Goal: Task Accomplishment & Management: Use online tool/utility

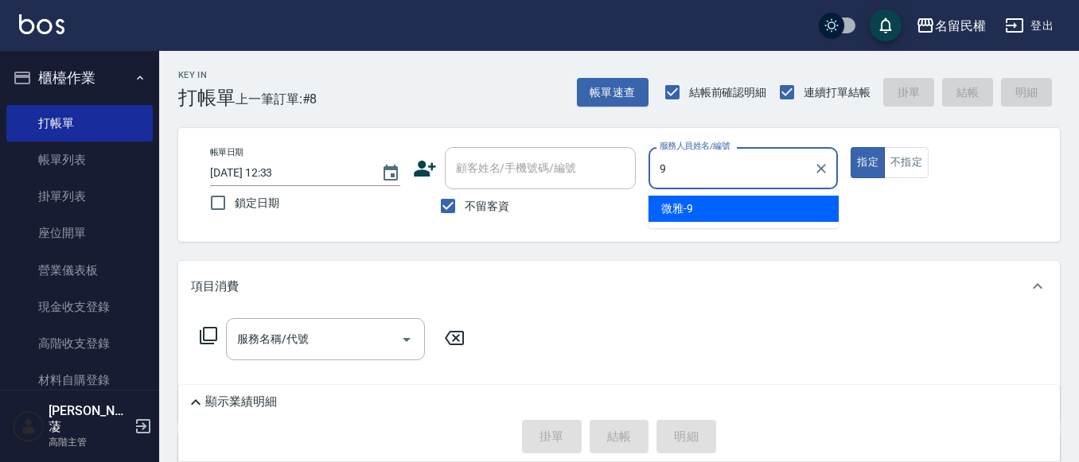
type input "微雅-9"
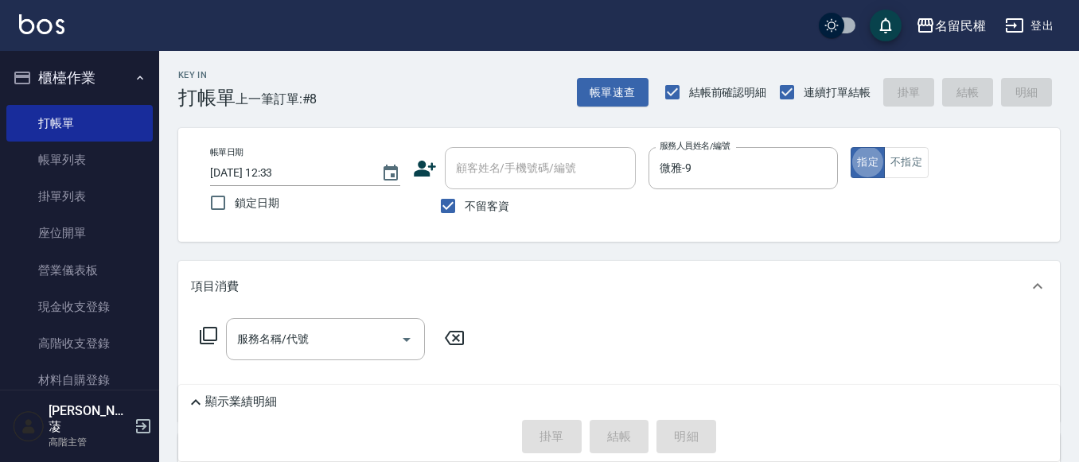
type button "true"
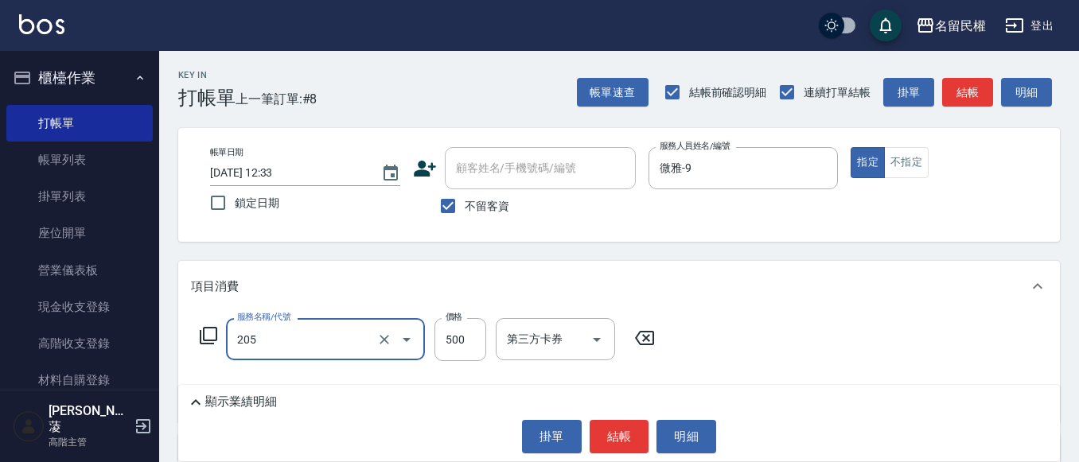
type input "指定洗剪(205)"
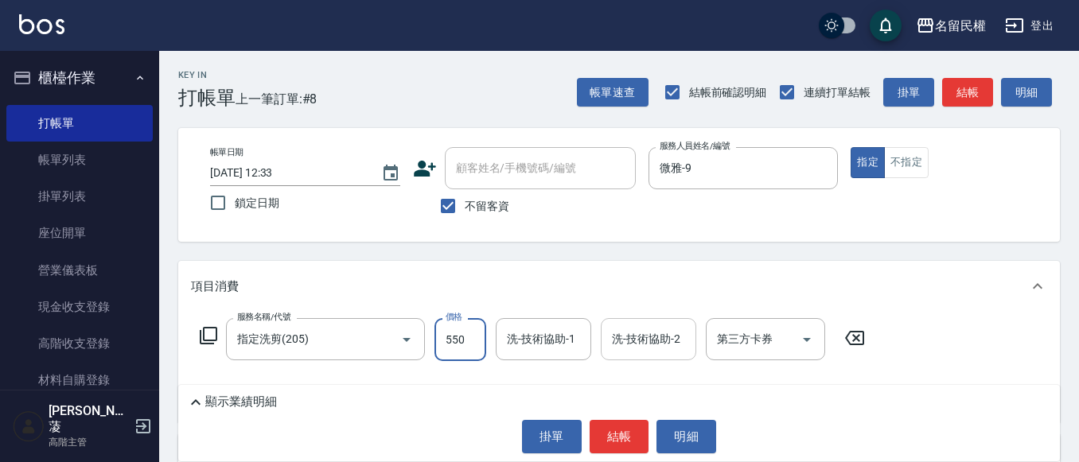
type input "550"
type input "微雅-9"
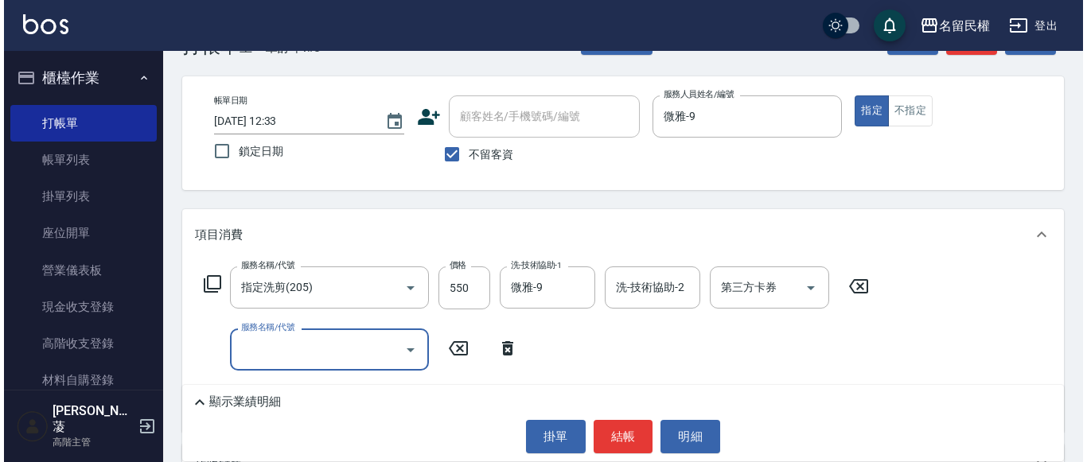
scroll to position [159, 0]
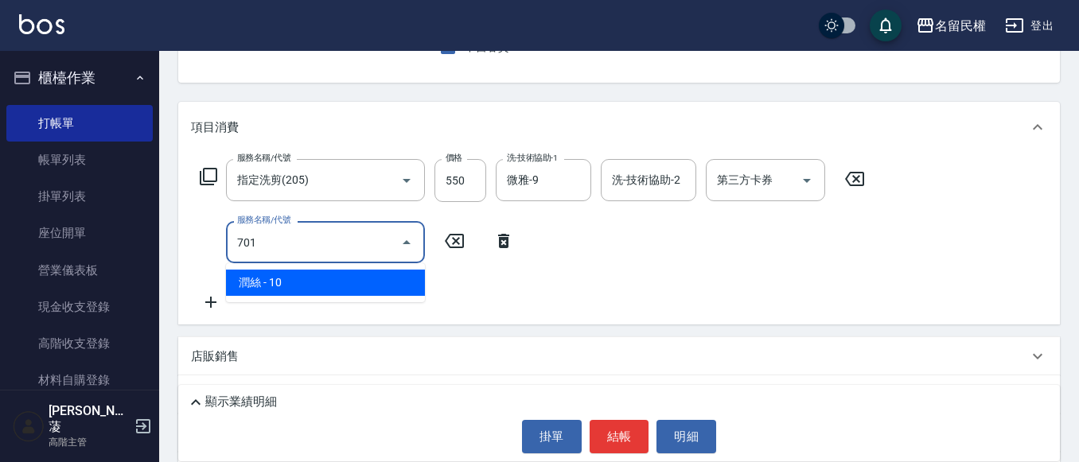
type input "[PERSON_NAME](701)"
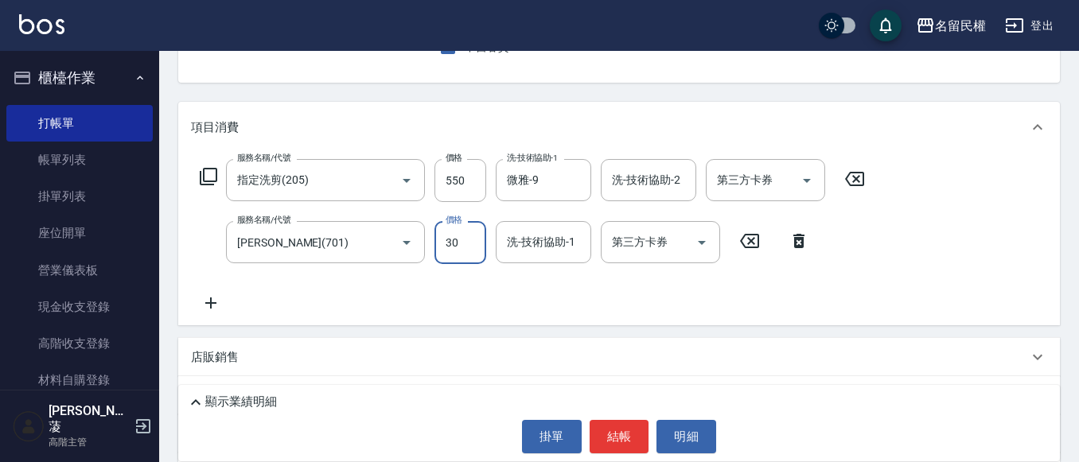
type input "30"
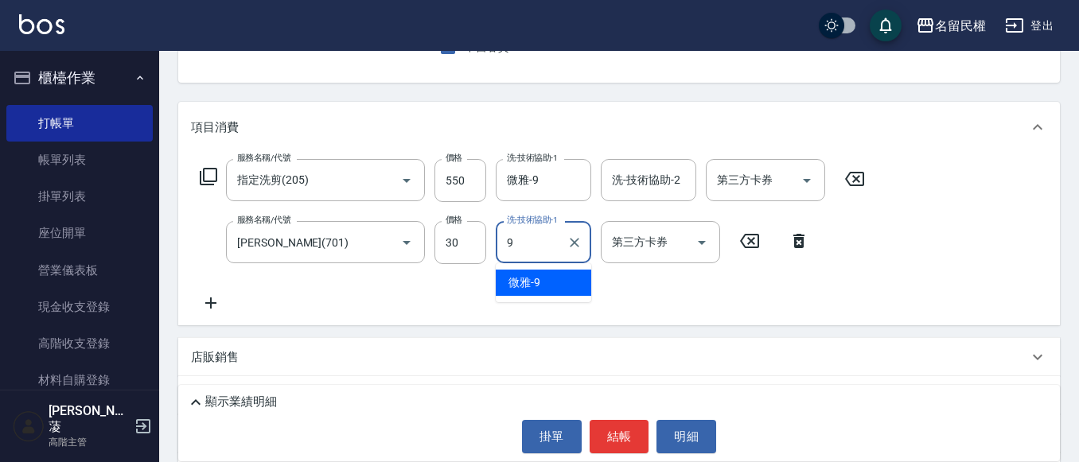
type input "微雅-9"
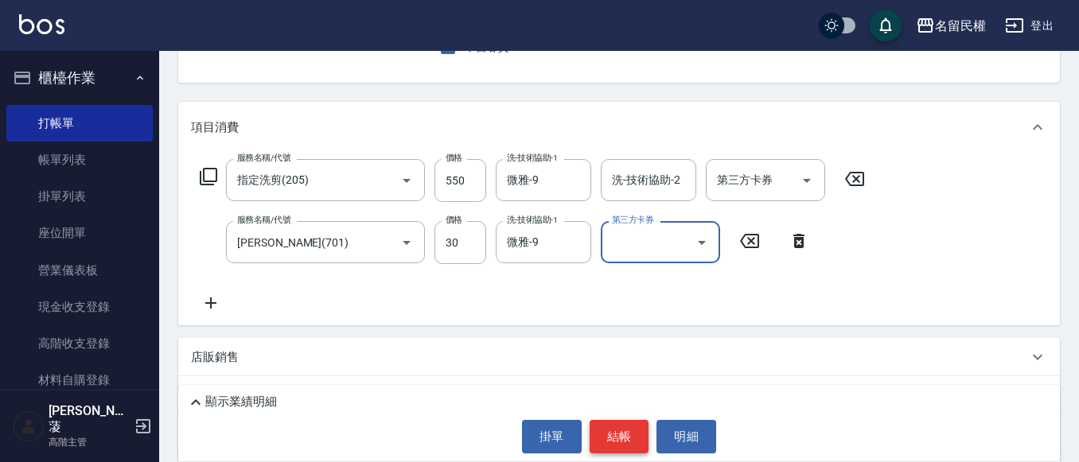
click at [618, 438] on button "結帳" at bounding box center [620, 436] width 60 height 33
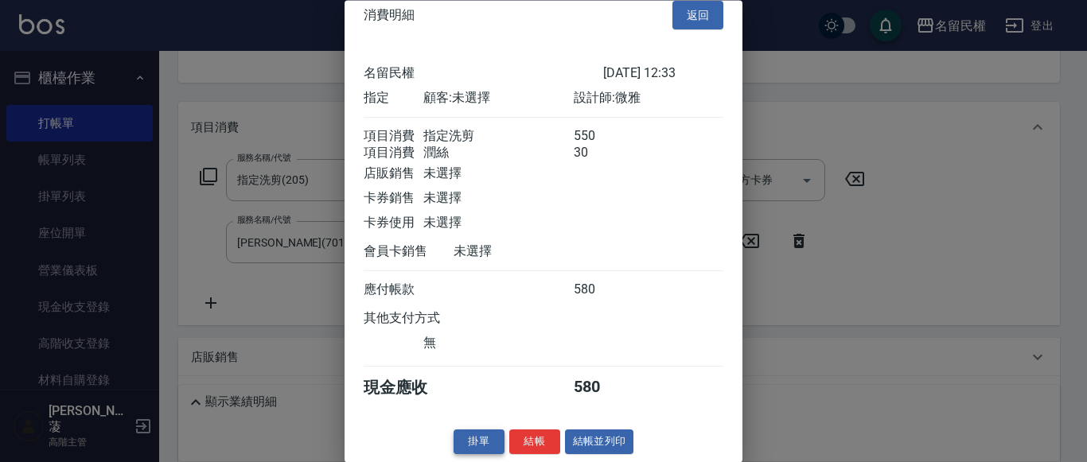
scroll to position [40, 0]
click at [517, 436] on button "結帳" at bounding box center [534, 442] width 51 height 25
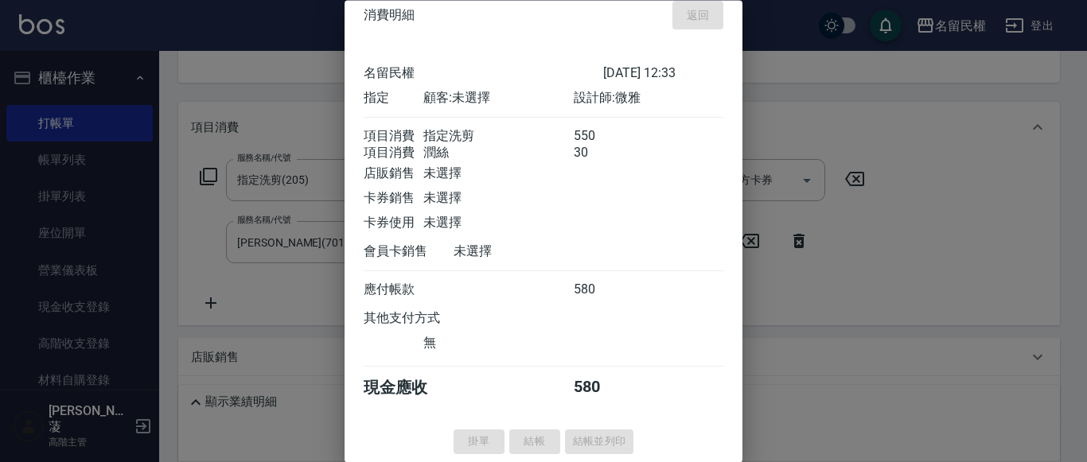
type input "[DATE] 13:35"
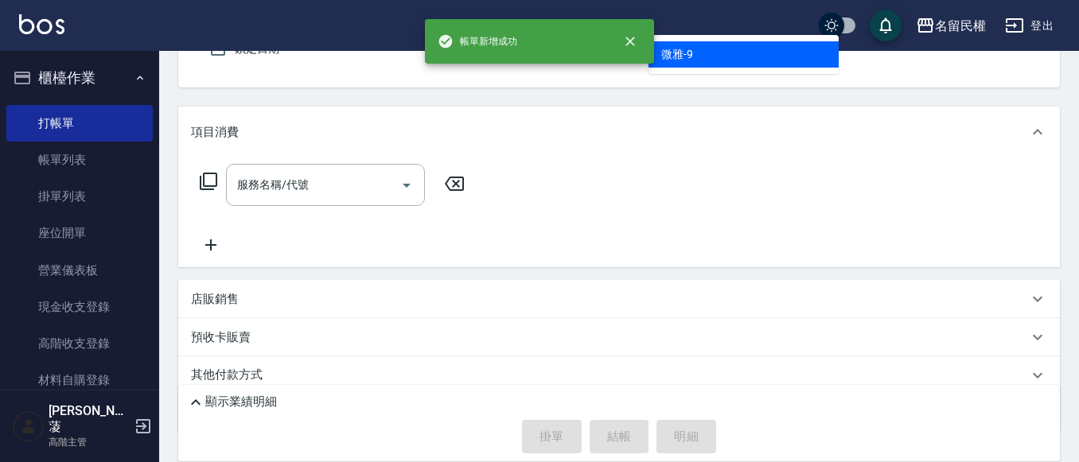
type input "微雅-9"
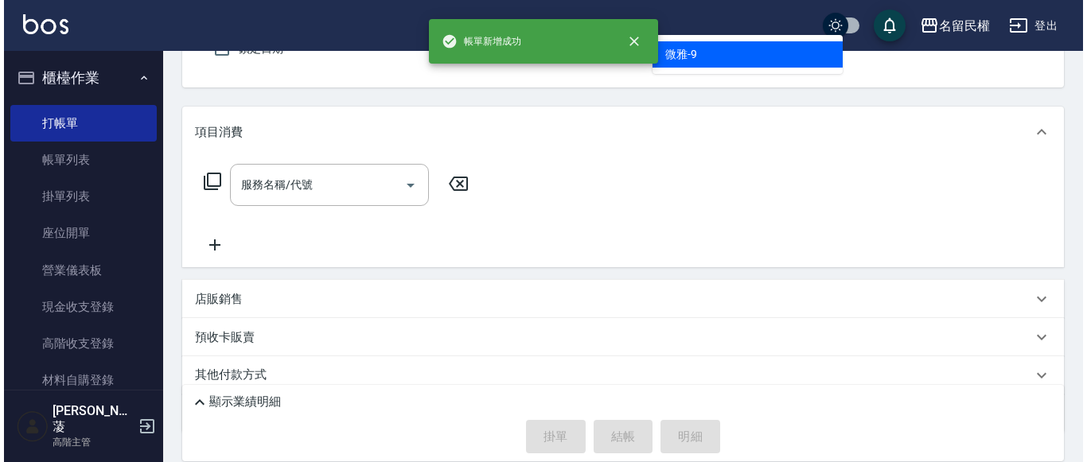
scroll to position [147, 0]
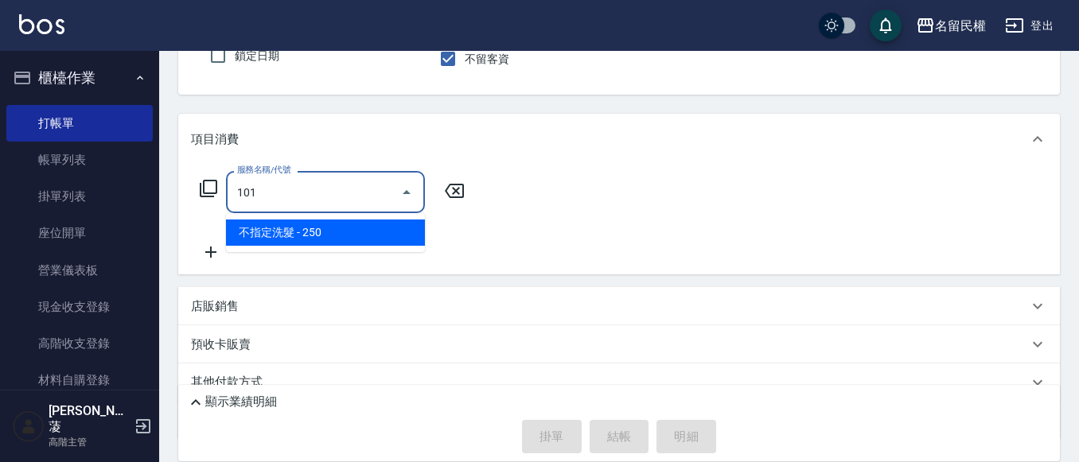
type input "."
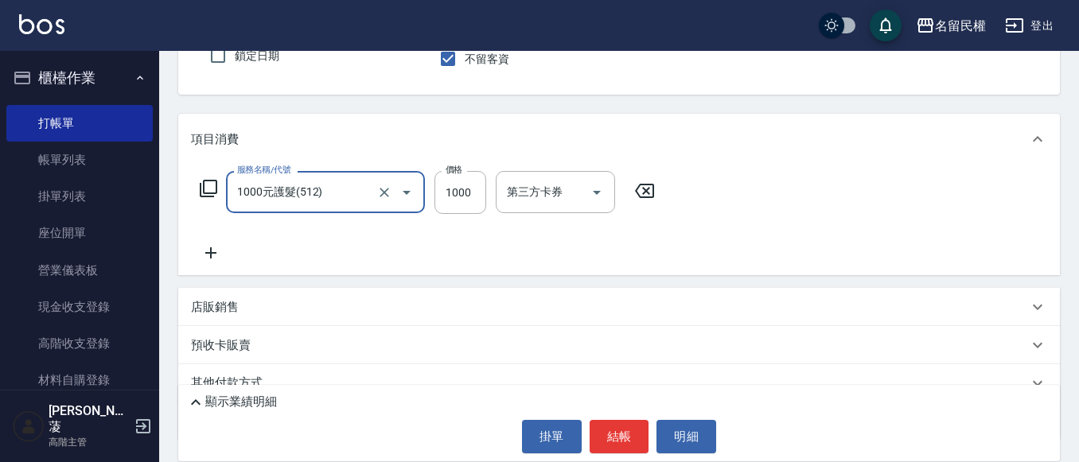
type input "1000元護髮(512)"
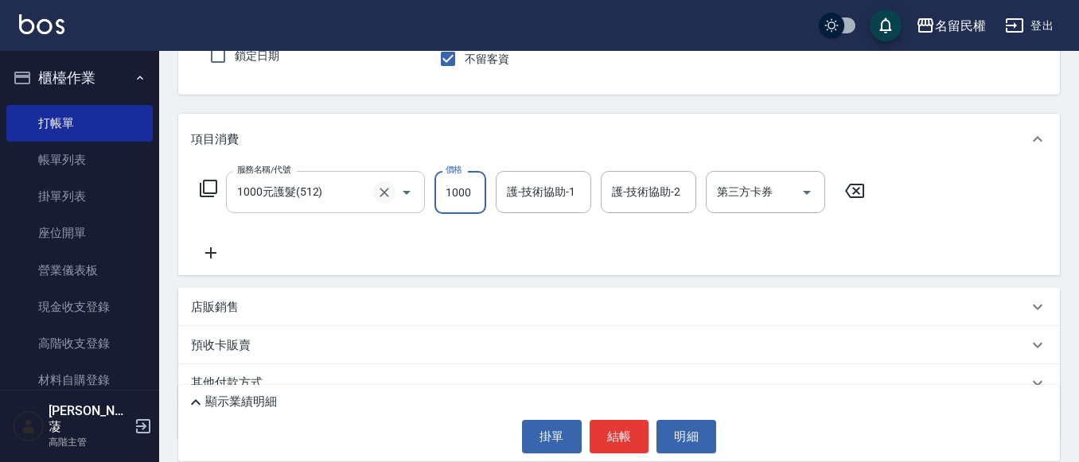
click at [382, 201] on button "Clear" at bounding box center [384, 192] width 22 height 22
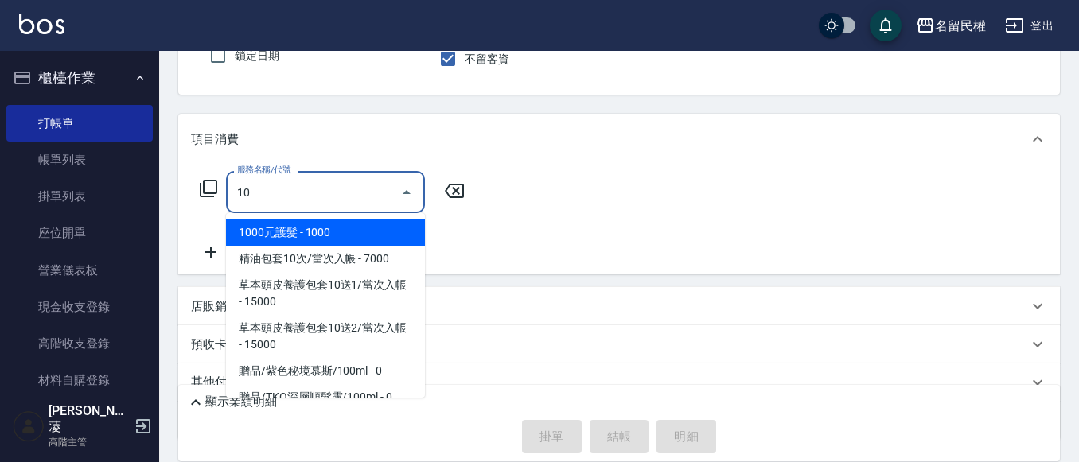
type input "103"
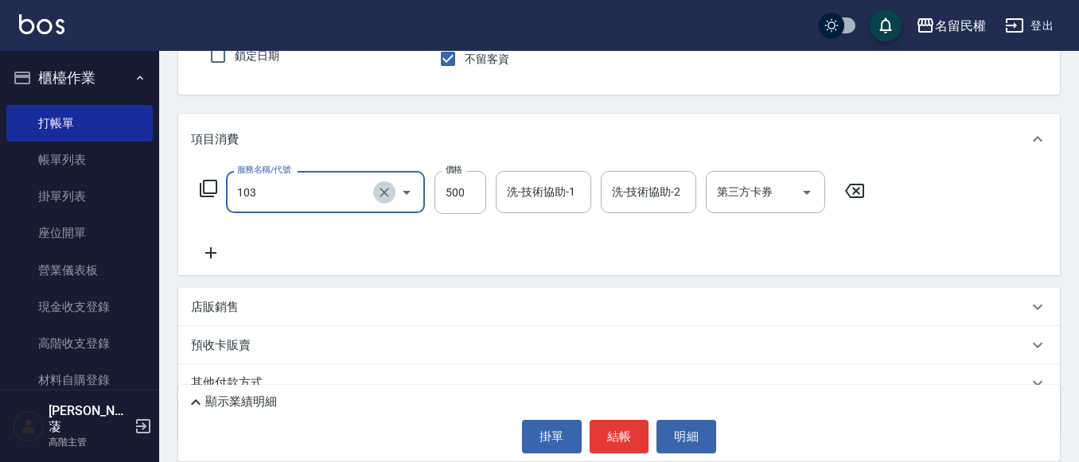
click at [379, 200] on icon "Clear" at bounding box center [384, 193] width 16 height 16
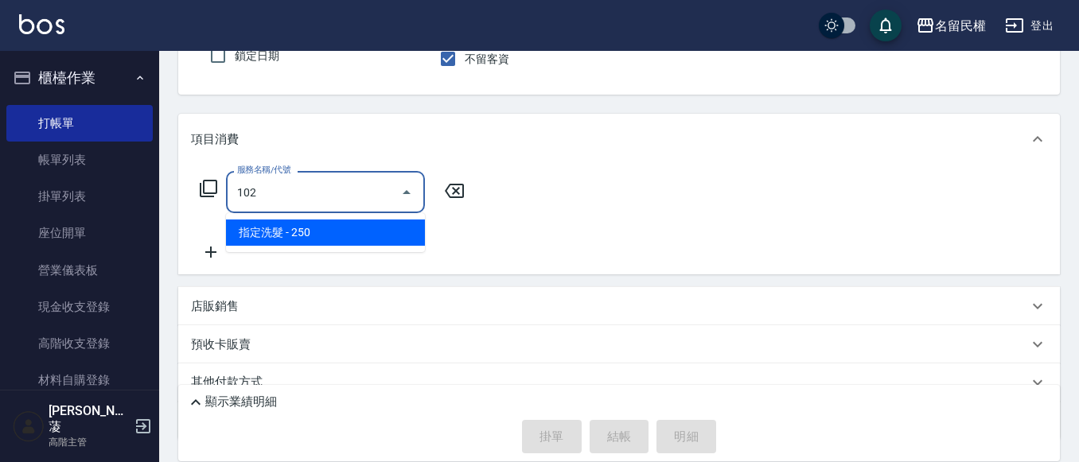
type input "指定洗髮(102)"
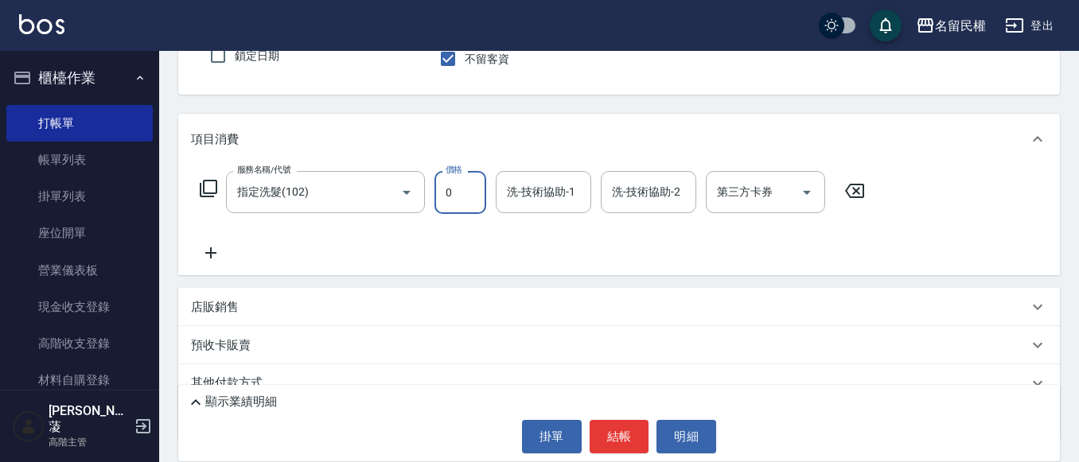
click at [470, 200] on input "0" at bounding box center [460, 192] width 52 height 43
drag, startPoint x: 469, startPoint y: 200, endPoint x: 441, endPoint y: 204, distance: 28.0
click at [442, 203] on input "33" at bounding box center [460, 192] width 52 height 43
type input "300"
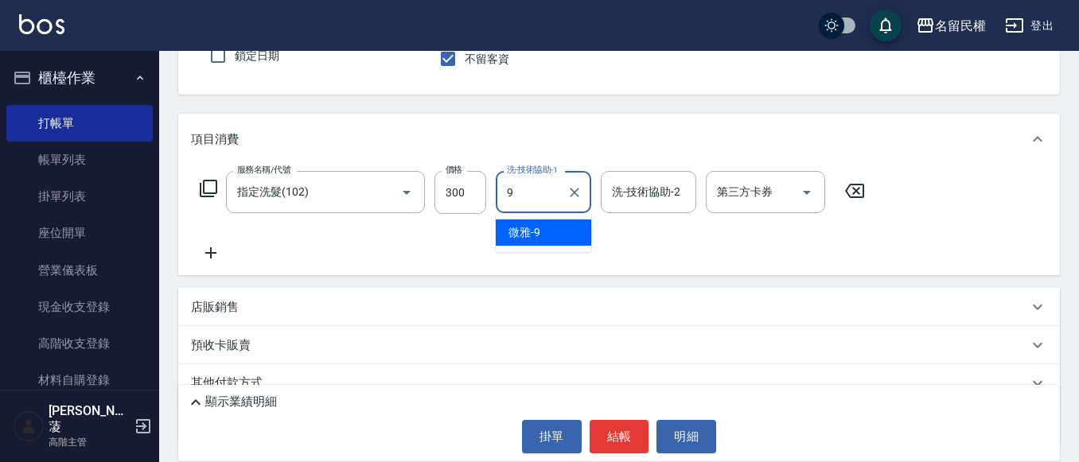
type input "微雅-9"
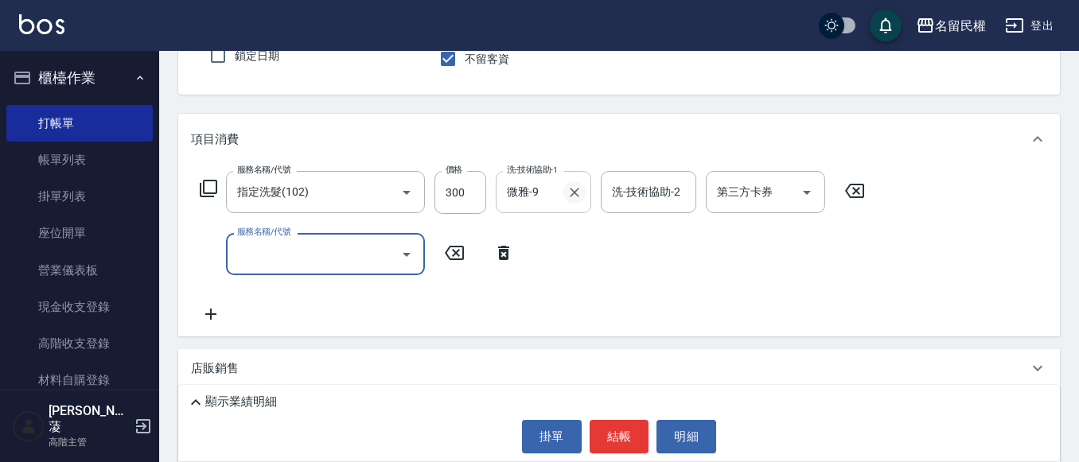
click at [578, 194] on icon "Clear" at bounding box center [574, 193] width 16 height 16
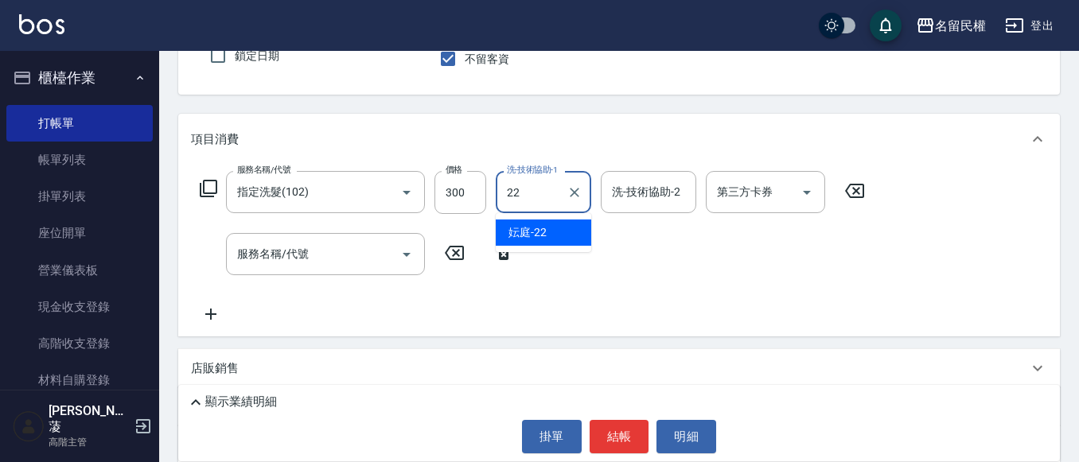
type input "妘庭-22"
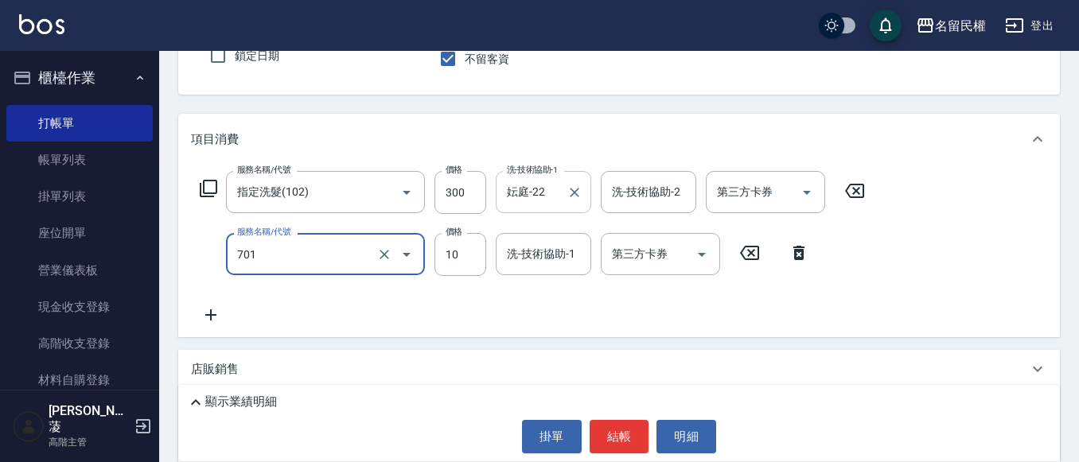
type input "3"
type input "[PERSON_NAME](701)"
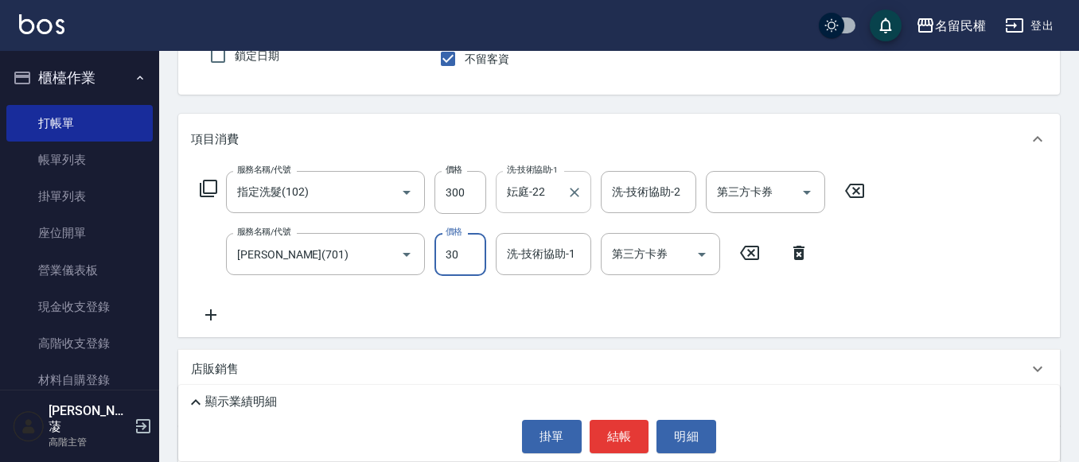
type input "30"
type input "妘庭-22"
click at [621, 435] on button "結帳" at bounding box center [620, 436] width 60 height 33
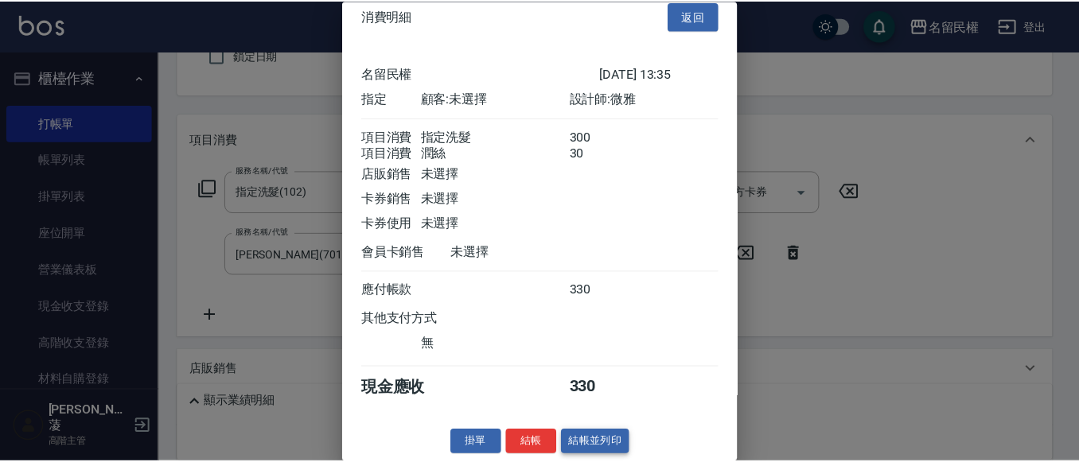
scroll to position [40, 0]
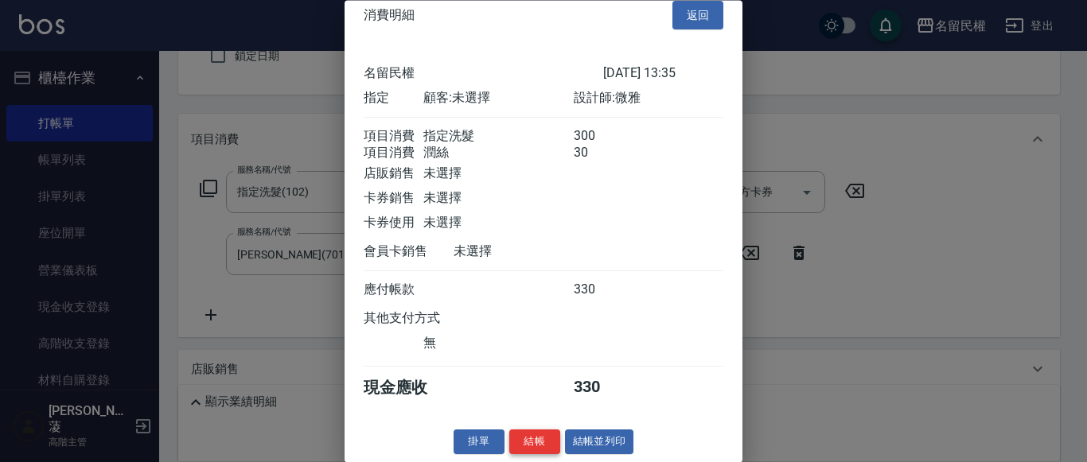
click at [551, 437] on button "結帳" at bounding box center [534, 442] width 51 height 25
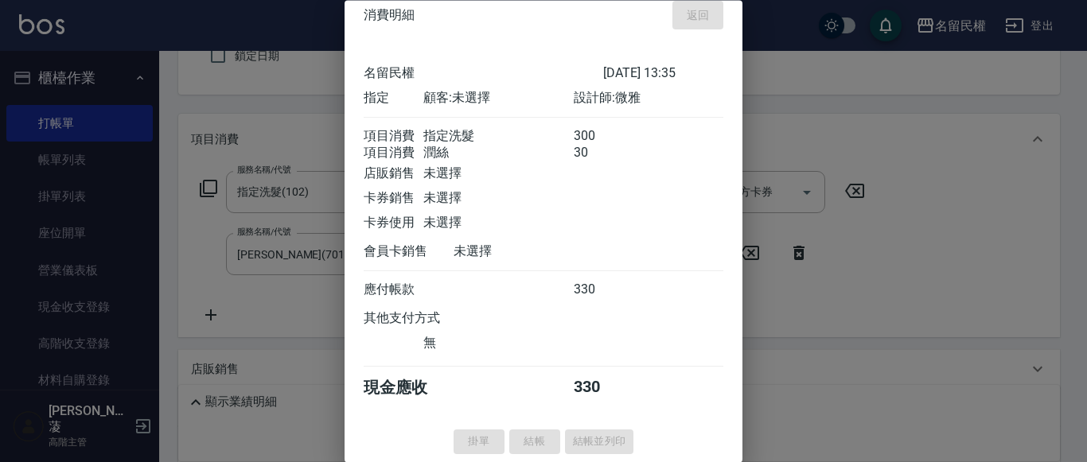
type input "[DATE] 13:36"
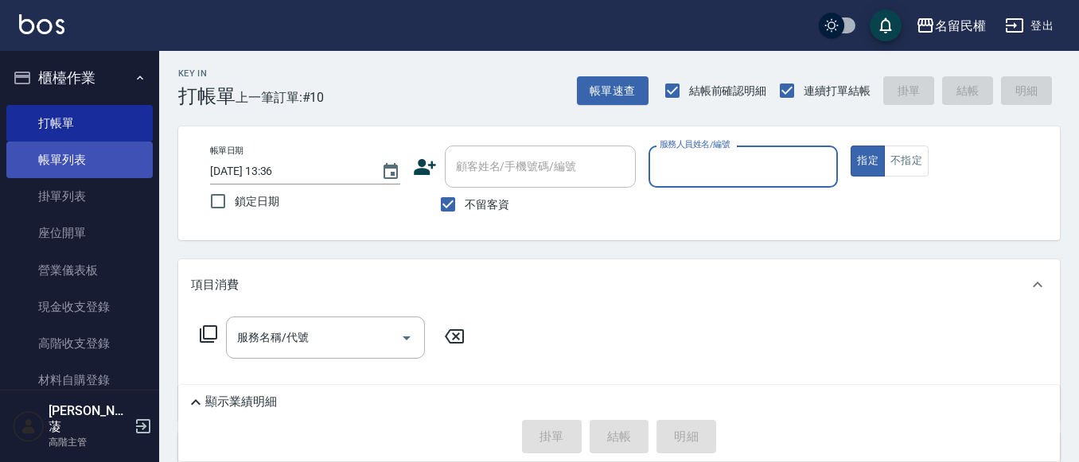
scroll to position [0, 0]
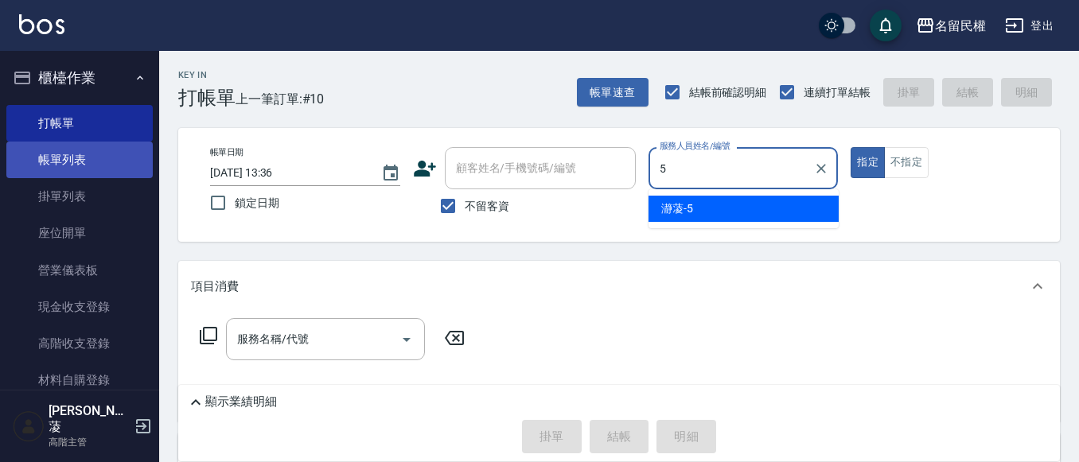
type input "瀞蓤-5"
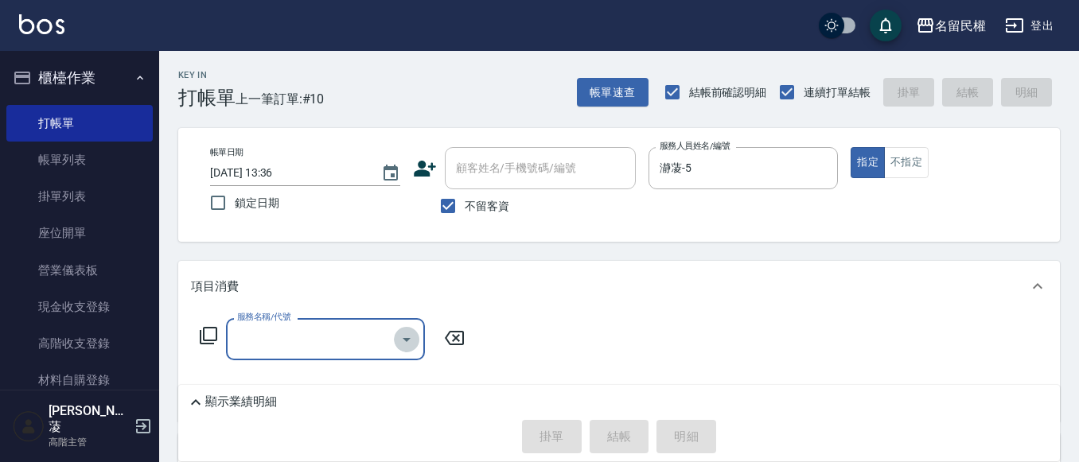
click at [399, 335] on icon "Open" at bounding box center [406, 339] width 19 height 19
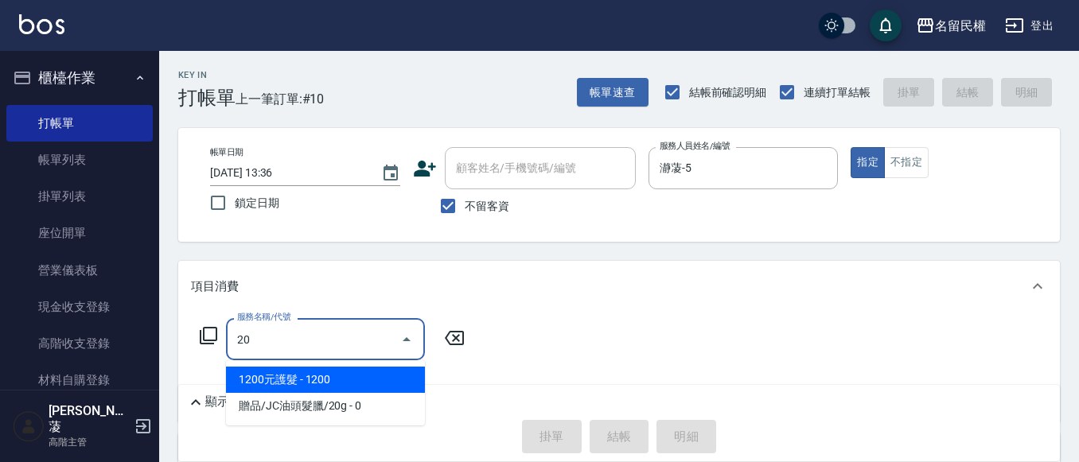
type input "2"
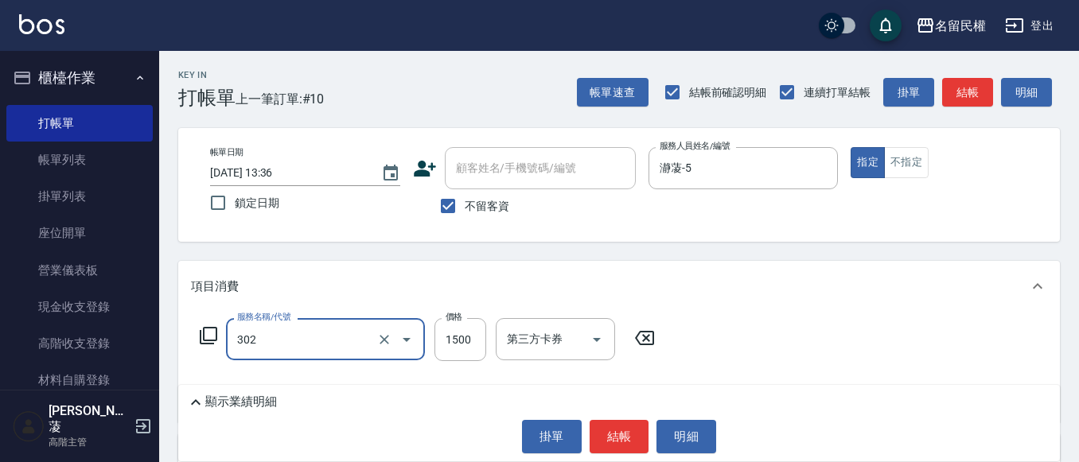
type input "燙髮(302)"
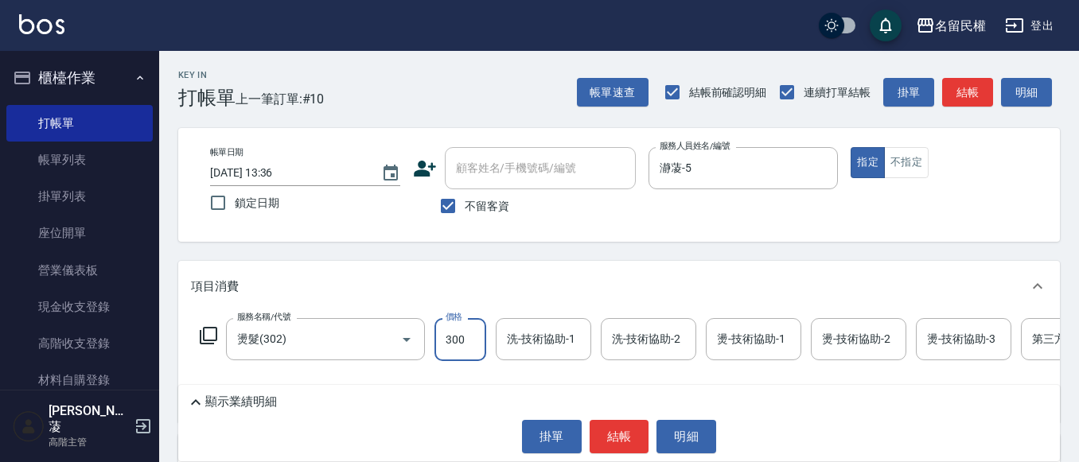
type input "300"
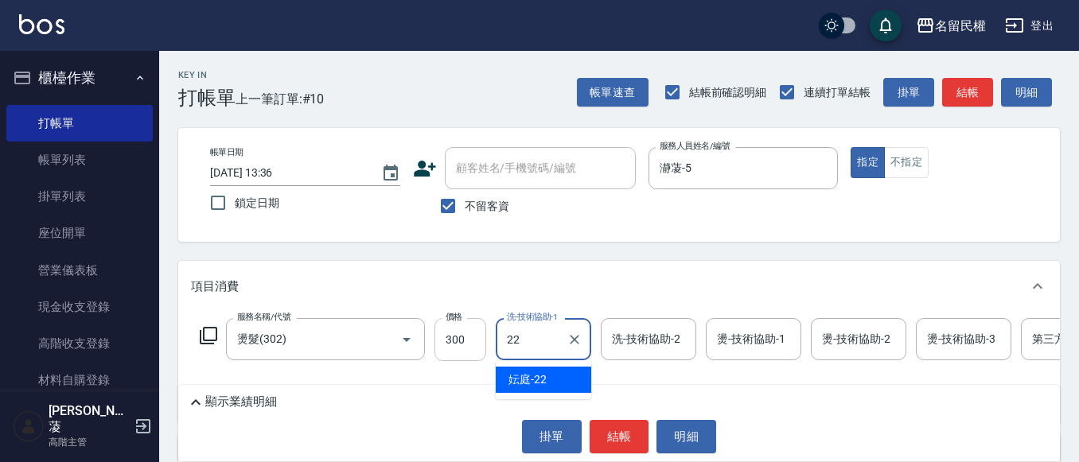
type input "妘庭-22"
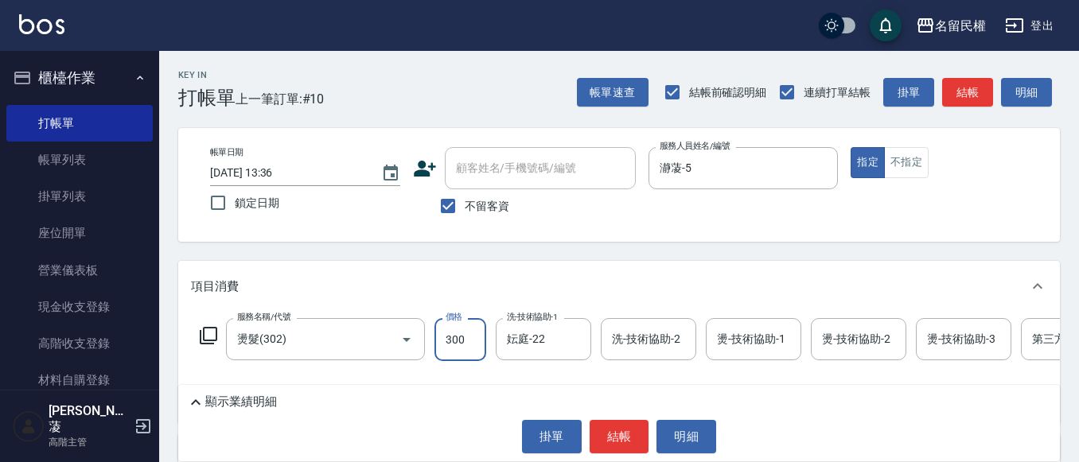
click at [438, 335] on input "300" at bounding box center [460, 339] width 52 height 43
type input "3000"
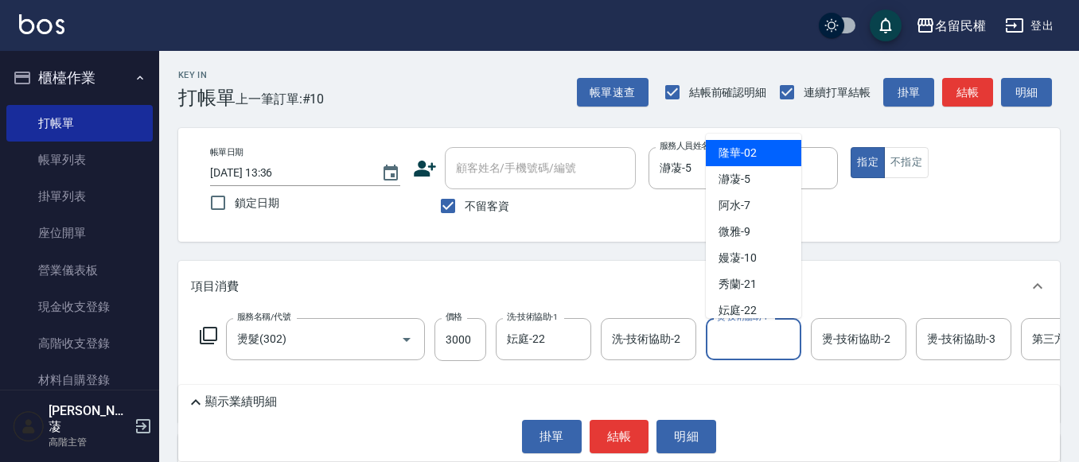
click at [737, 348] on input "燙-技術協助-1" at bounding box center [753, 339] width 81 height 28
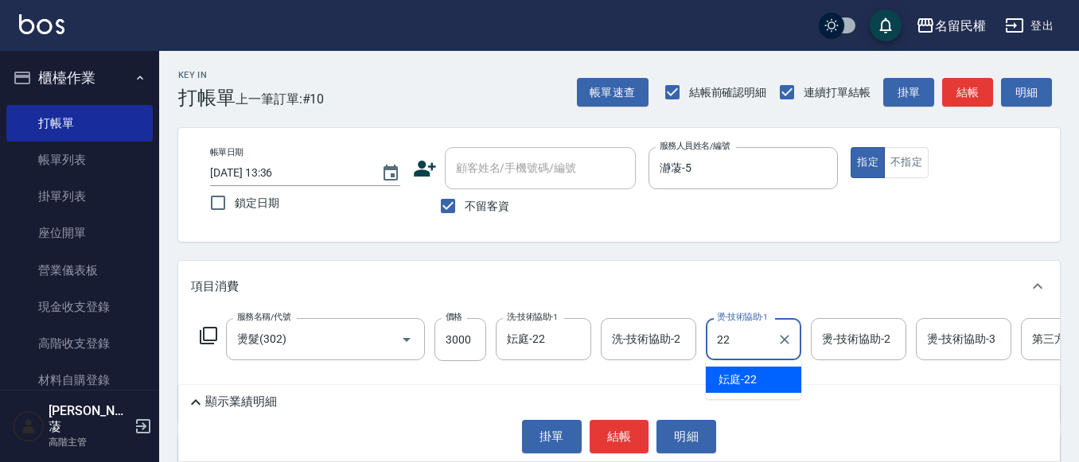
type input "妘庭-22"
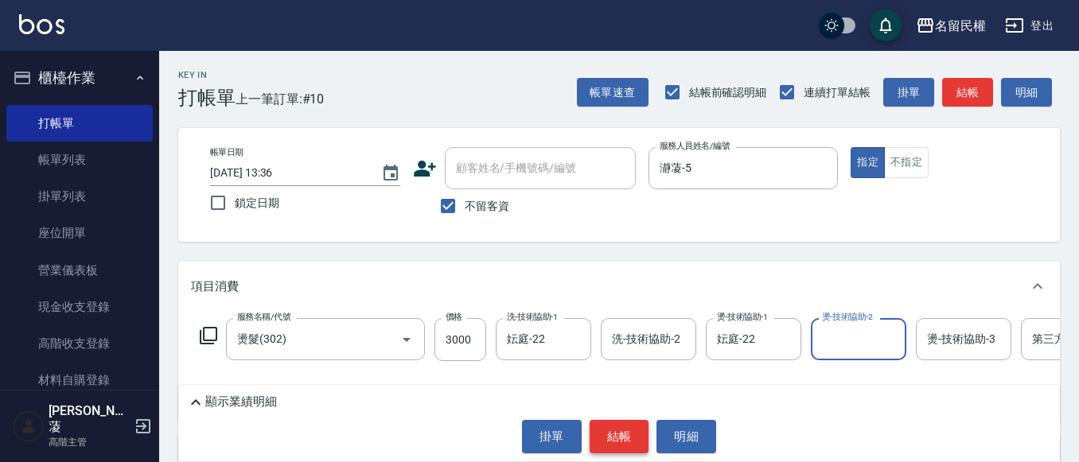
click at [609, 438] on button "結帳" at bounding box center [620, 436] width 60 height 33
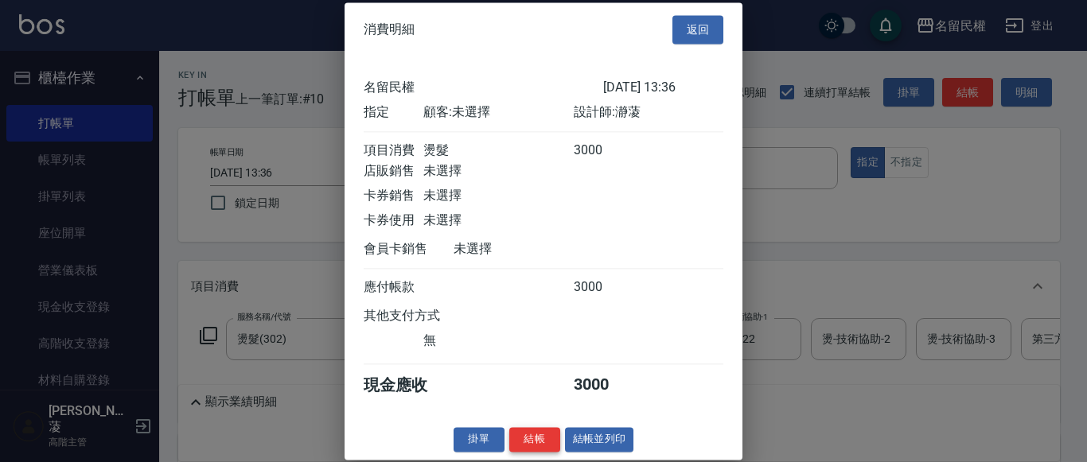
click at [534, 452] on button "結帳" at bounding box center [534, 439] width 51 height 25
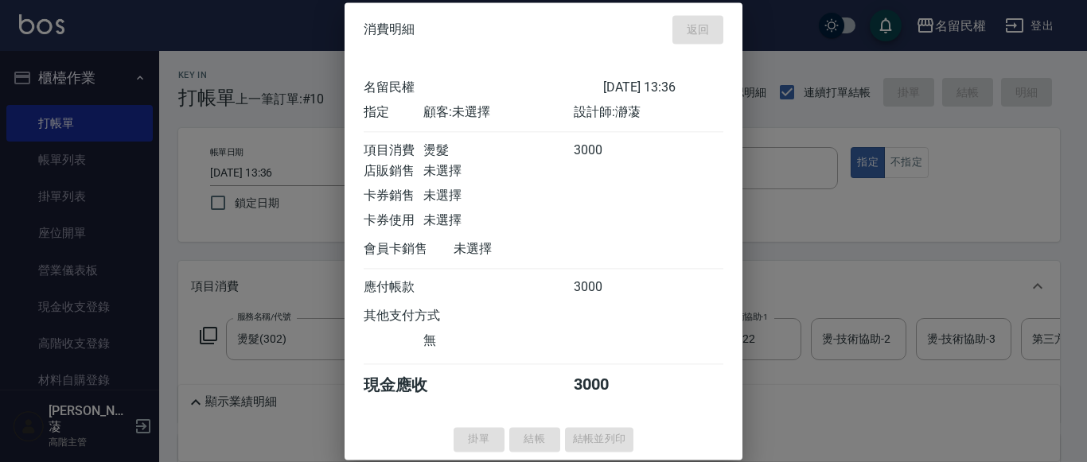
type input "[DATE] 13:37"
